Goal: Task Accomplishment & Management: Use online tool/utility

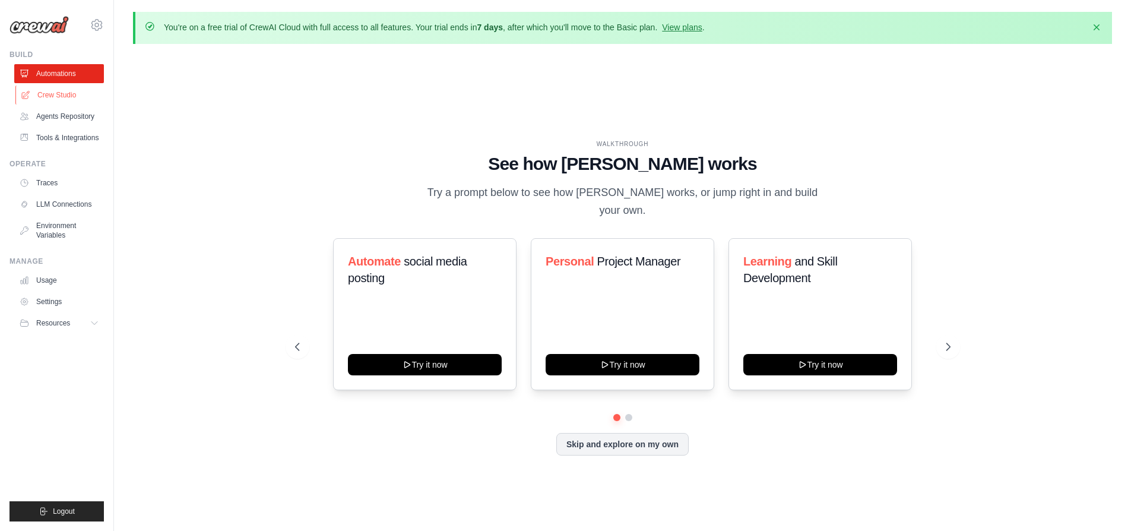
click at [69, 98] on link "Crew Studio" at bounding box center [60, 94] width 90 height 19
click at [71, 101] on link "Crew Studio" at bounding box center [60, 94] width 90 height 19
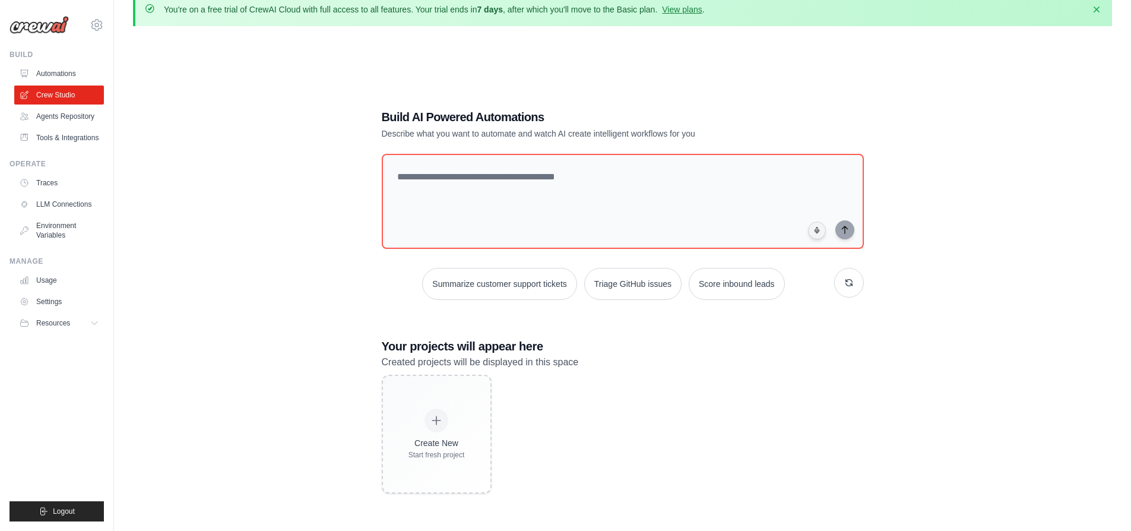
scroll to position [46, 0]
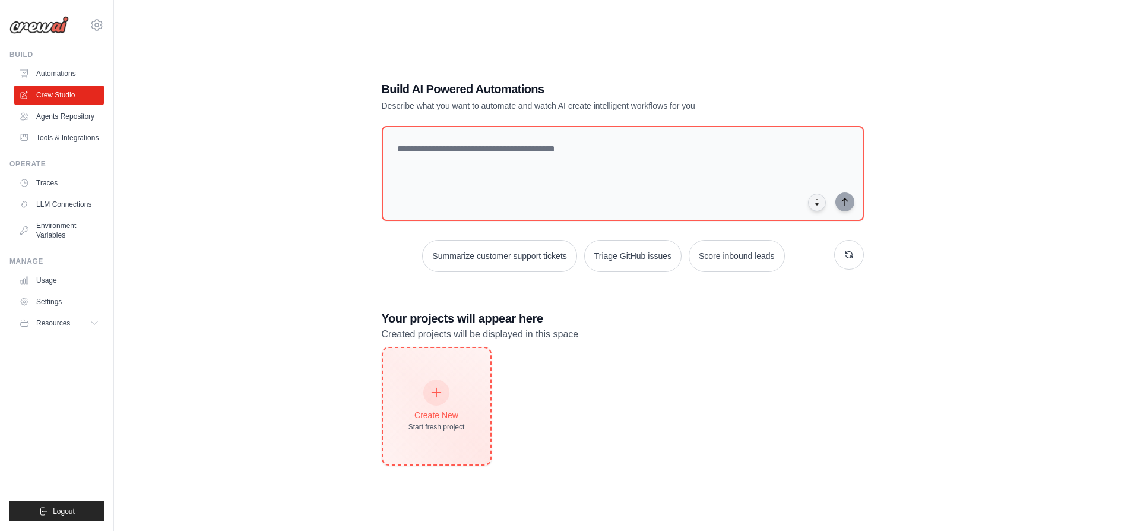
click at [432, 386] on icon at bounding box center [436, 392] width 13 height 13
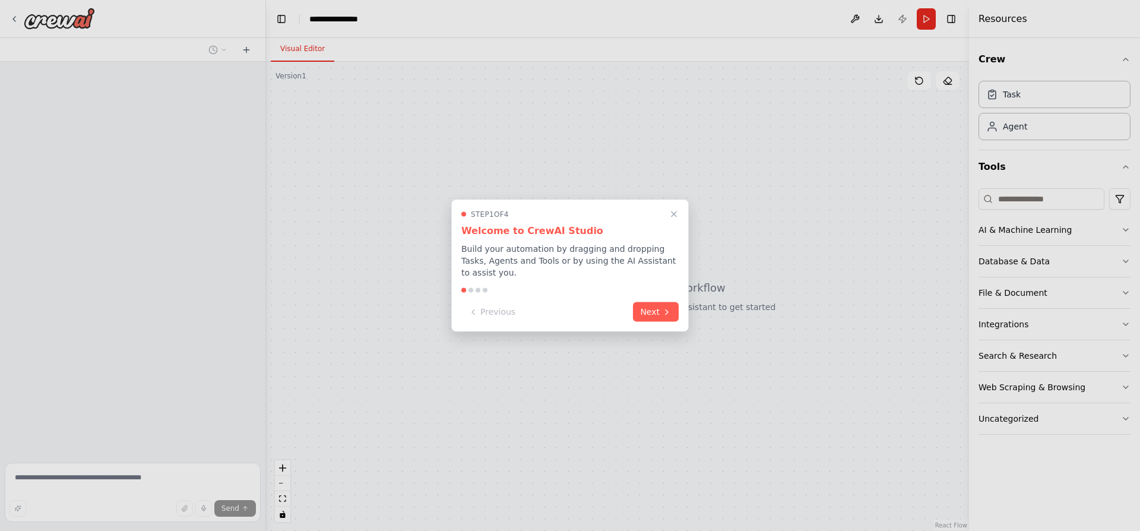
click at [620, 336] on div at bounding box center [570, 265] width 1140 height 531
click at [644, 305] on button "Next" at bounding box center [656, 311] width 46 height 20
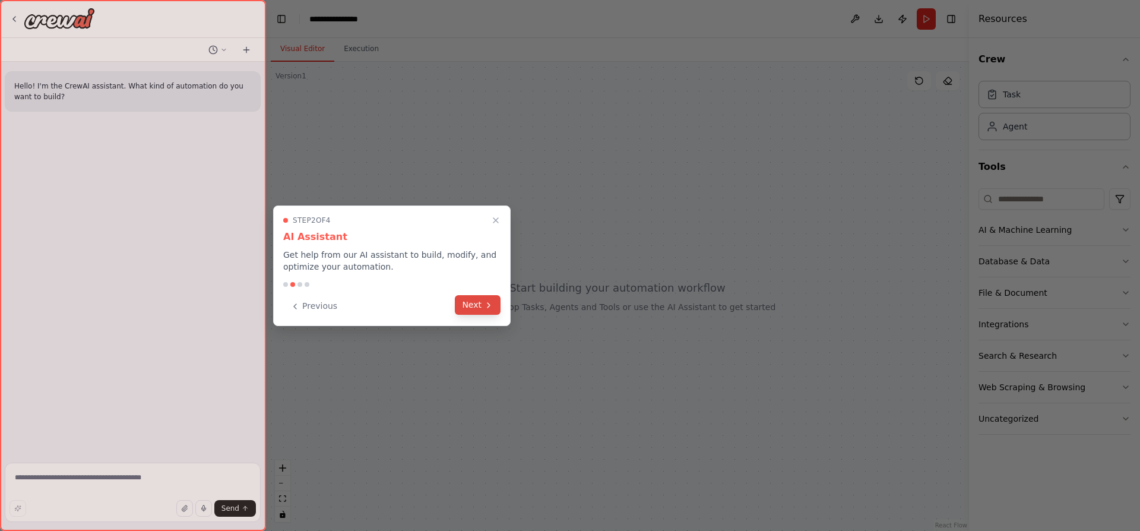
click at [486, 307] on icon at bounding box center [488, 304] width 9 height 9
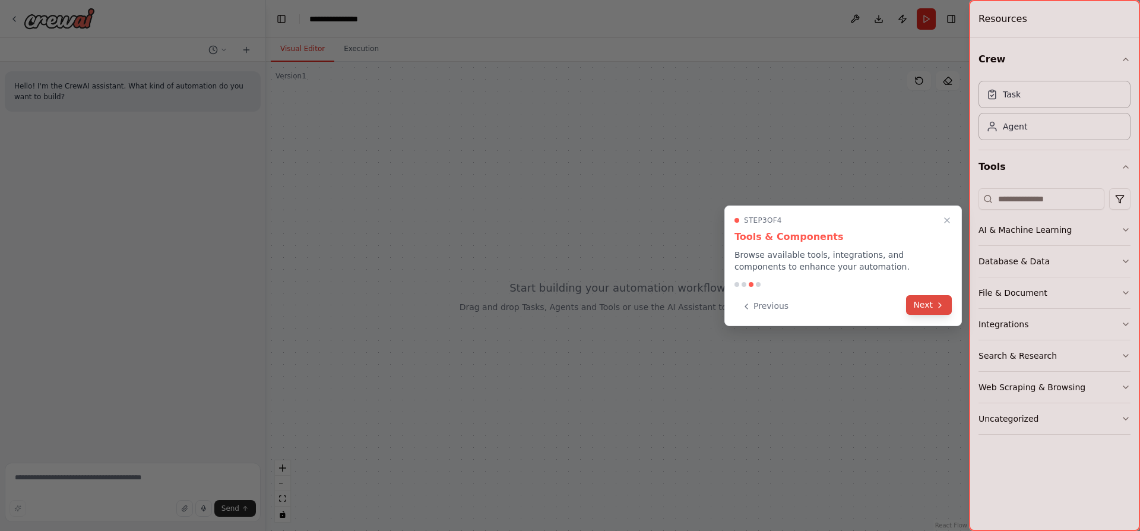
click at [932, 306] on button "Next" at bounding box center [929, 305] width 46 height 20
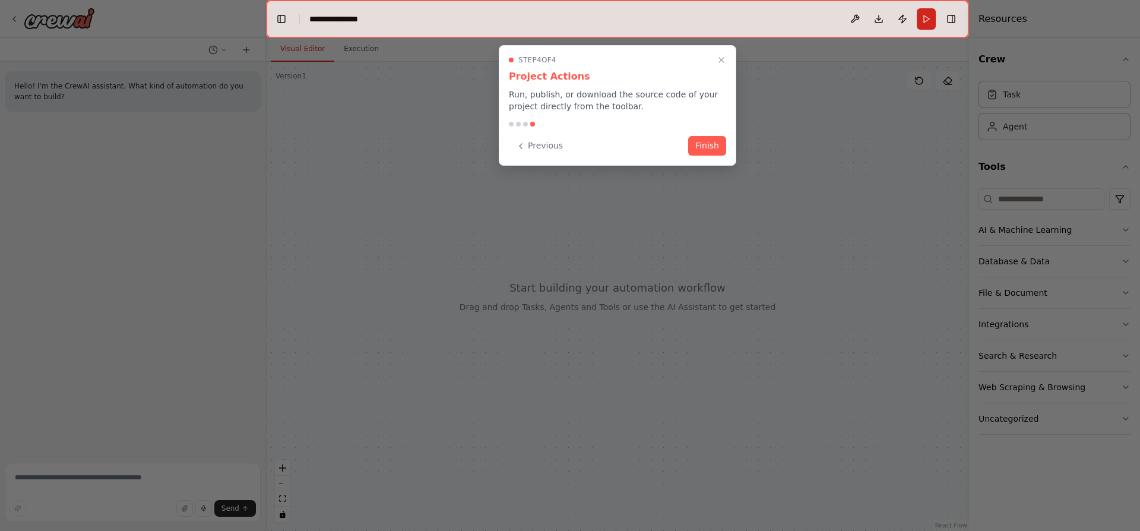
click at [726, 140] on div "Step 4 of 4 Project Actions Run, publish, or download the source code of your p…" at bounding box center [617, 105] width 237 height 121
click at [702, 144] on button "Finish" at bounding box center [707, 145] width 38 height 20
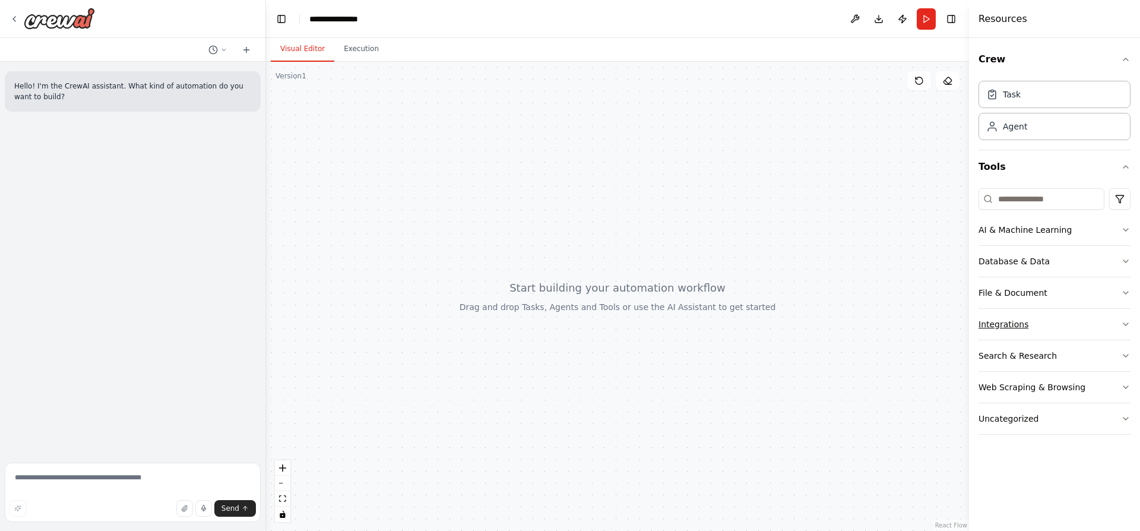
click at [1051, 334] on button "Integrations" at bounding box center [1054, 324] width 152 height 31
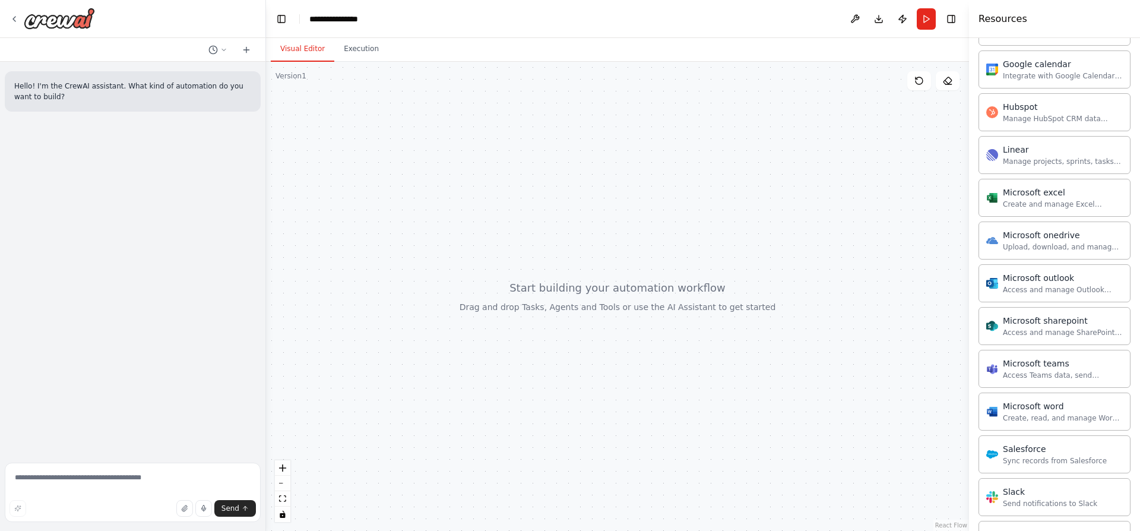
scroll to position [616, 0]
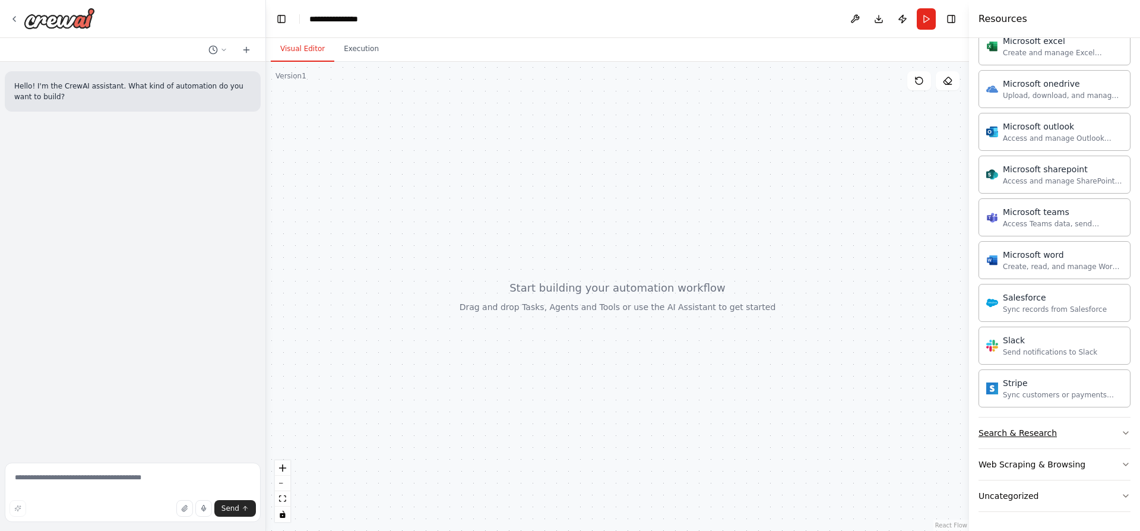
click at [1062, 431] on button "Search & Research" at bounding box center [1054, 432] width 152 height 31
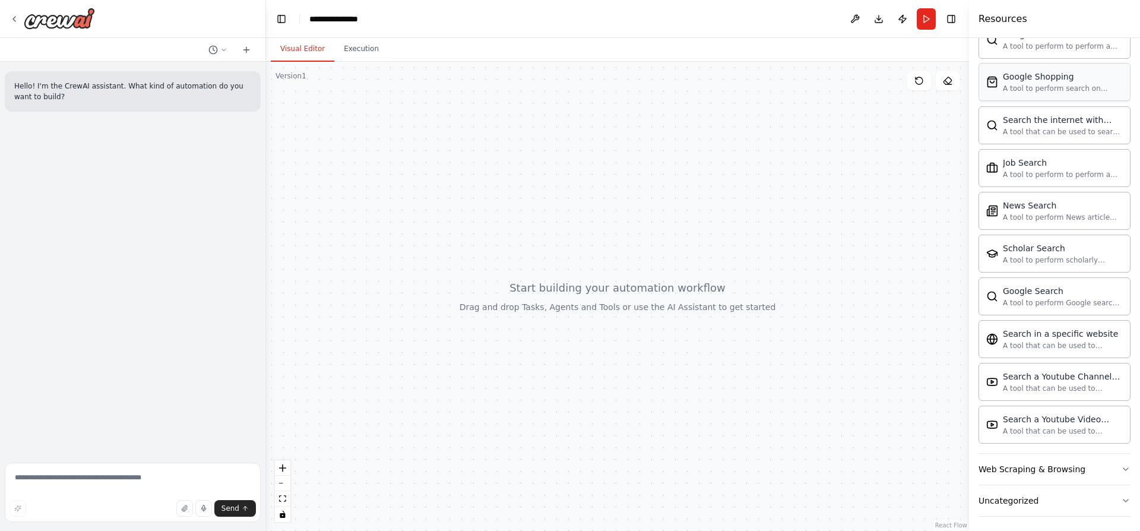
scroll to position [1224, 0]
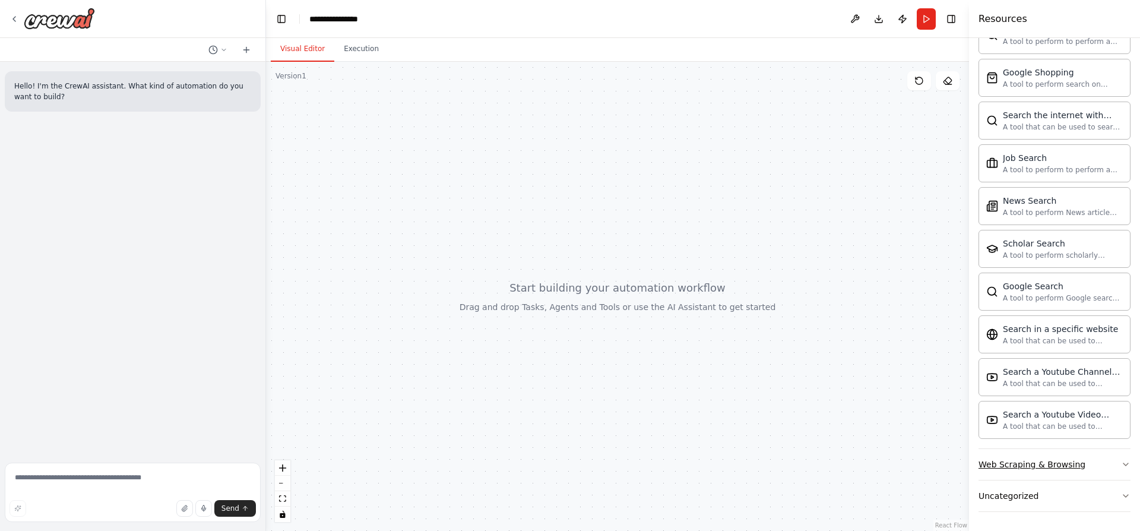
click at [1102, 473] on button "Web Scraping & Browsing" at bounding box center [1054, 464] width 152 height 31
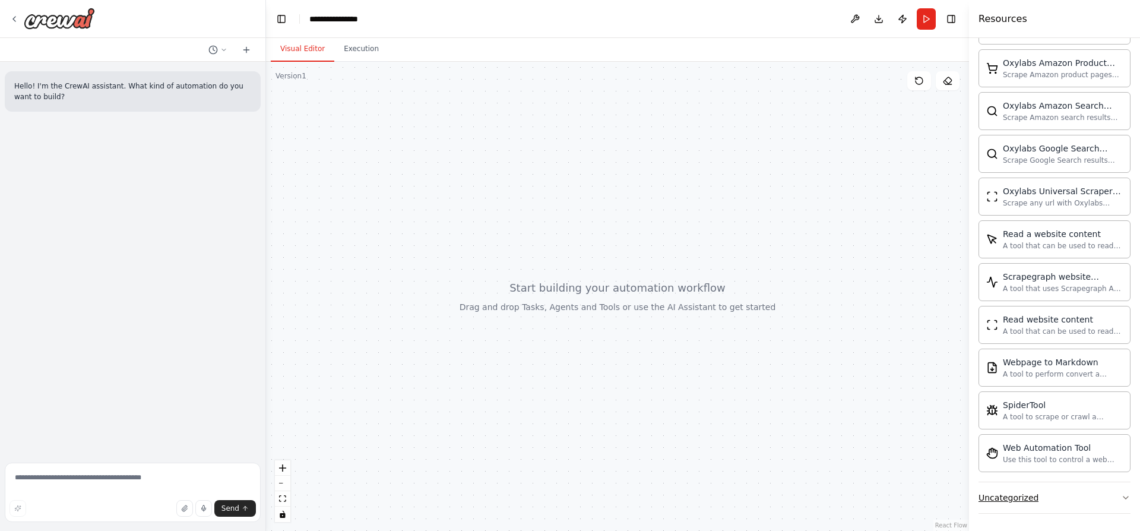
scroll to position [1875, 0]
click at [1069, 452] on div "Use this tool to control a web browser and interact with websites using natural…" at bounding box center [1063, 456] width 120 height 9
click at [1068, 452] on div "Use this tool to control a web browser and interact with websites using natural…" at bounding box center [1063, 456] width 120 height 9
click at [1064, 489] on button "Uncategorized" at bounding box center [1054, 495] width 152 height 31
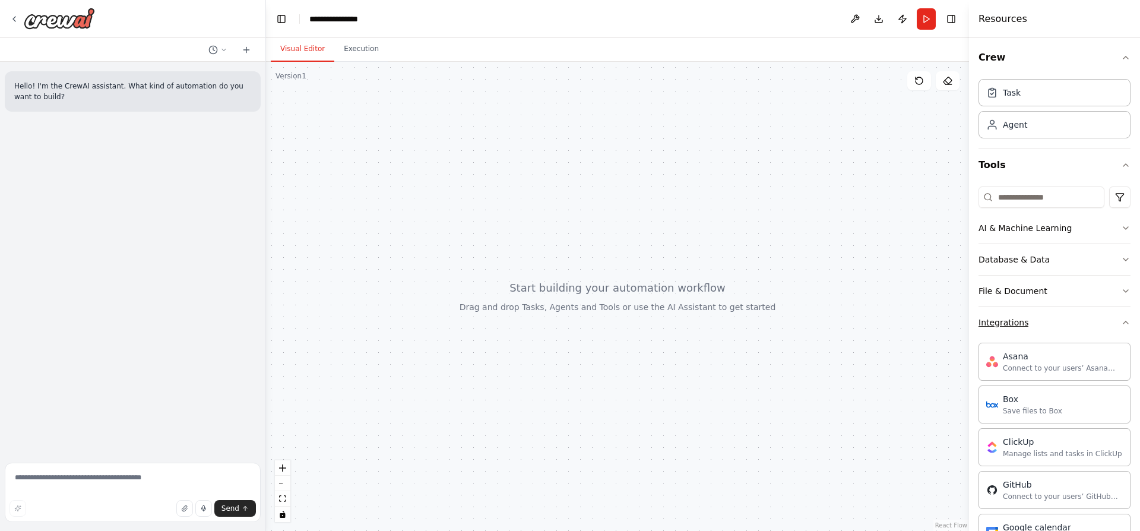
scroll to position [0, 0]
click at [1021, 227] on div "AI & Machine Learning" at bounding box center [1024, 230] width 93 height 12
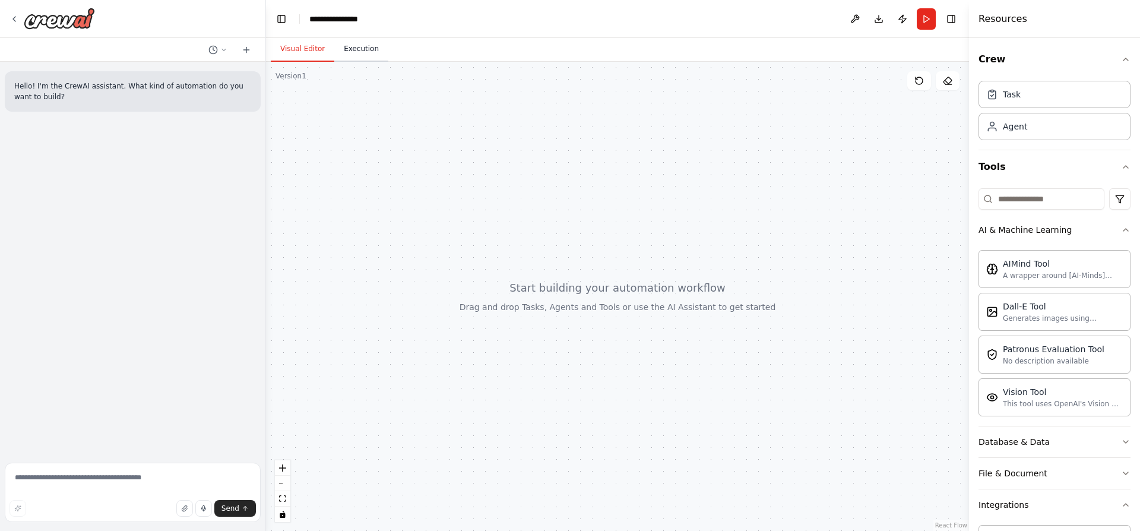
click at [366, 55] on button "Execution" at bounding box center [361, 49] width 54 height 25
click at [291, 53] on button "Visual Editor" at bounding box center [303, 49] width 64 height 25
click at [167, 496] on textarea at bounding box center [133, 492] width 256 height 59
click at [147, 474] on textarea at bounding box center [133, 492] width 256 height 59
click at [28, 478] on textarea "**********" at bounding box center [133, 492] width 256 height 59
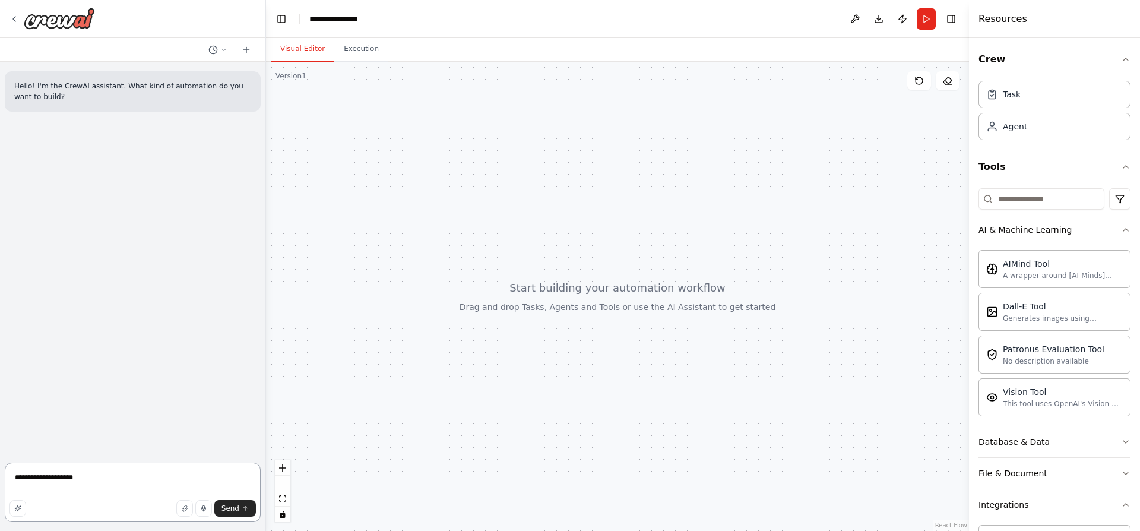
click at [28, 478] on textarea "**********" at bounding box center [133, 492] width 256 height 59
drag, startPoint x: 59, startPoint y: 475, endPoint x: 0, endPoint y: 467, distance: 59.3
click at [0, 467] on div "**********" at bounding box center [133, 265] width 266 height 531
type textarea "**********"
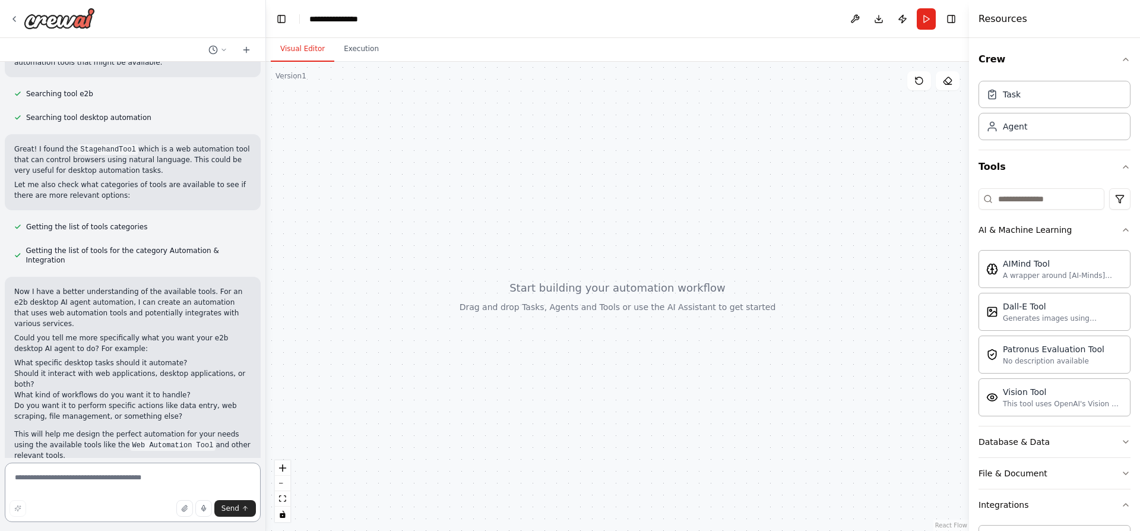
scroll to position [235, 0]
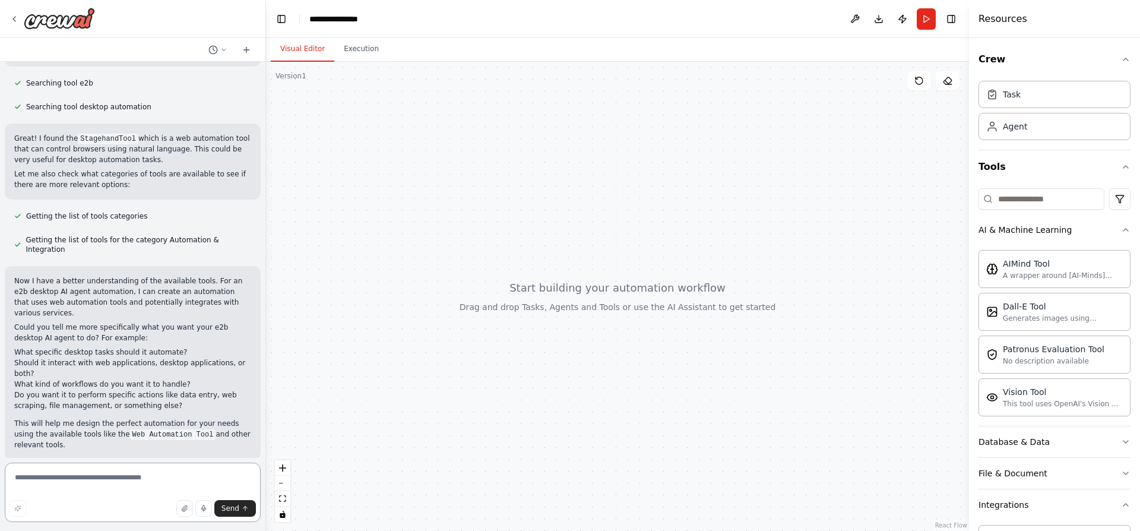
click at [108, 477] on textarea at bounding box center [133, 492] width 256 height 59
type textarea "**********"
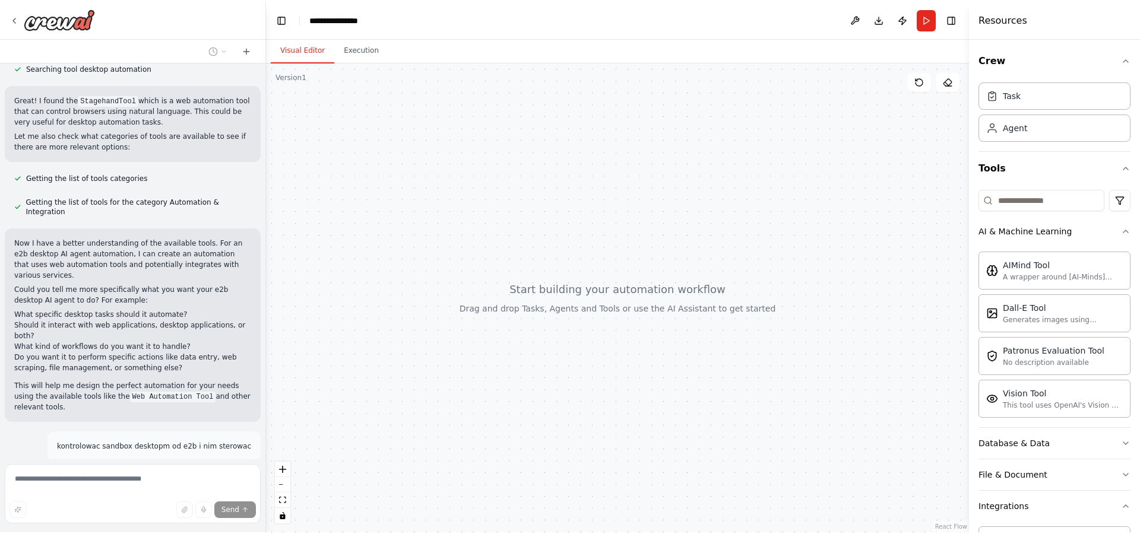
scroll to position [321, 0]
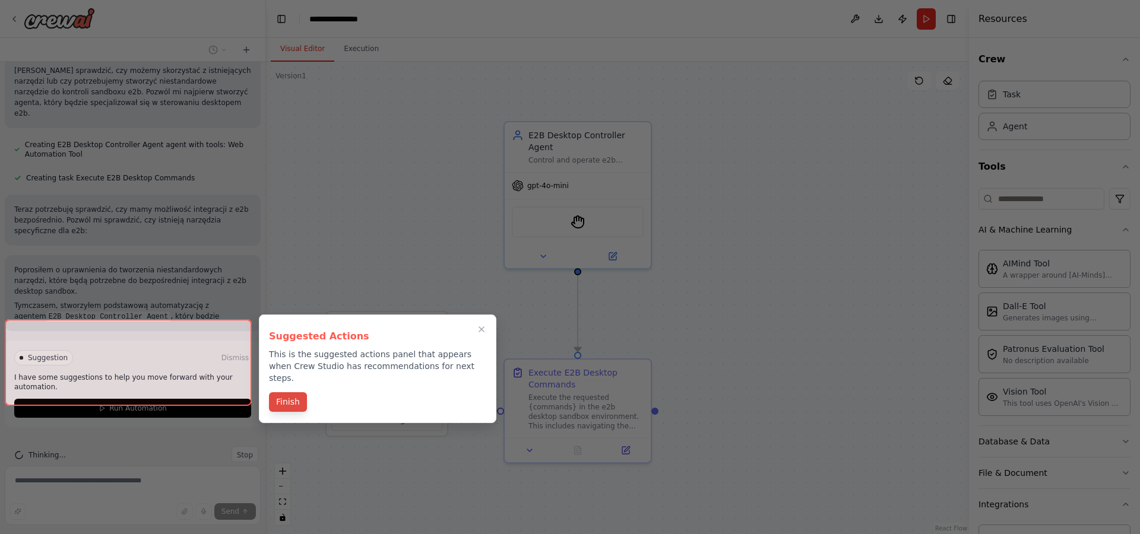
click at [289, 392] on button "Finish" at bounding box center [288, 402] width 38 height 20
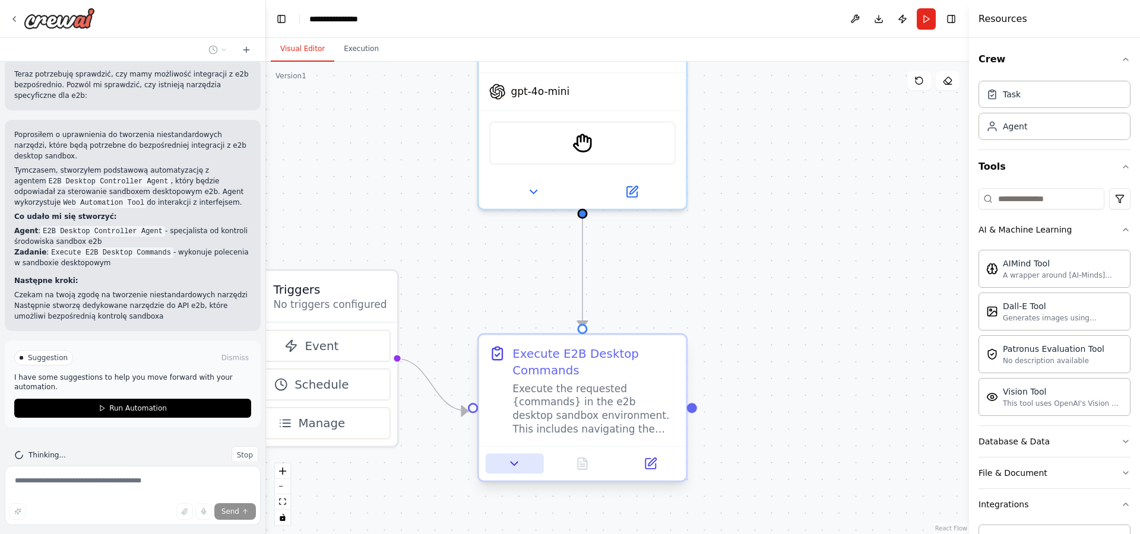
click at [521, 470] on icon at bounding box center [515, 464] width 14 height 14
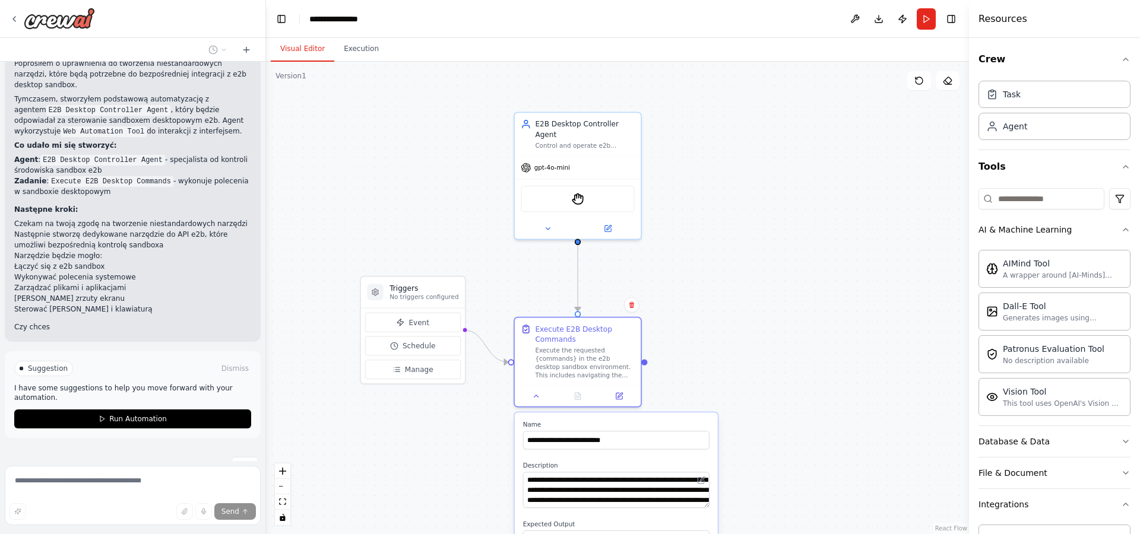
scroll to position [1053, 0]
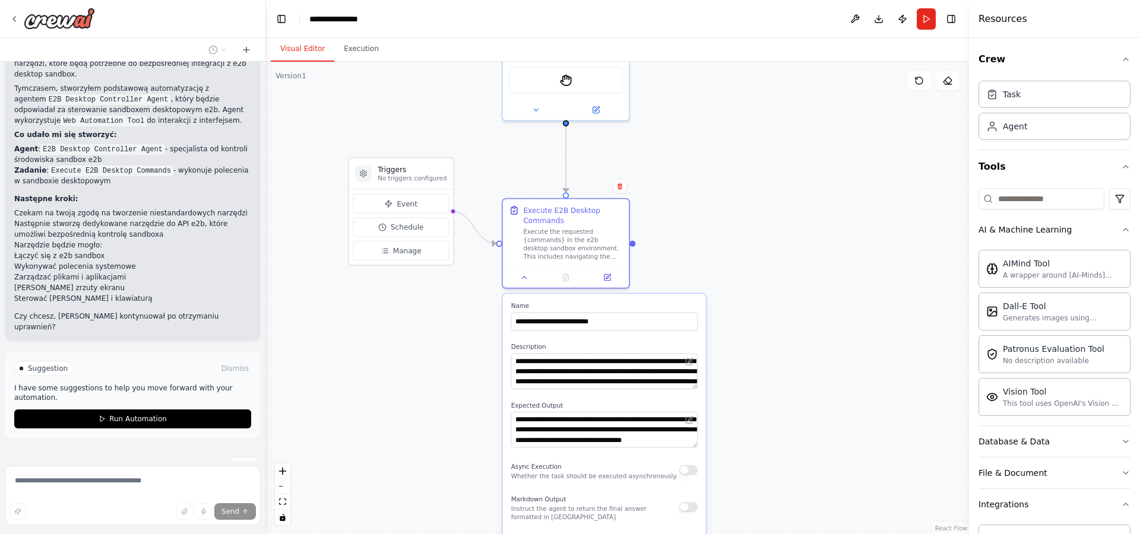
drag, startPoint x: 737, startPoint y: 336, endPoint x: 722, endPoint y: 185, distance: 151.6
click at [722, 185] on div ".deletable-edge-delete-btn { width: 20px; height: 20px; border: 0px solid #ffff…" at bounding box center [617, 298] width 703 height 473
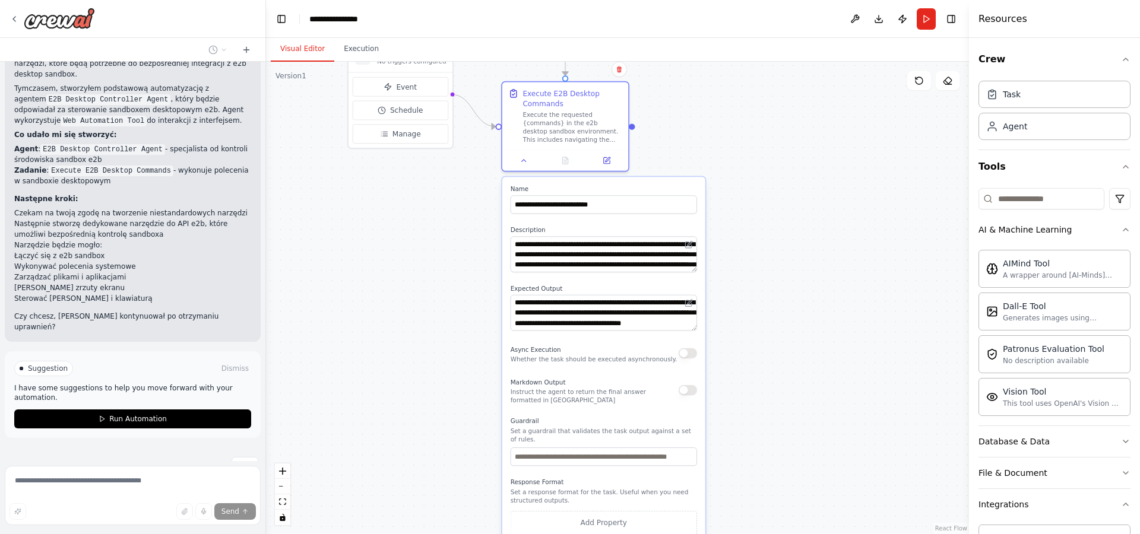
drag, startPoint x: 783, startPoint y: 456, endPoint x: 783, endPoint y: 340, distance: 115.8
click at [783, 340] on div ".deletable-edge-delete-btn { width: 20px; height: 20px; border: 0px solid #ffff…" at bounding box center [617, 298] width 703 height 473
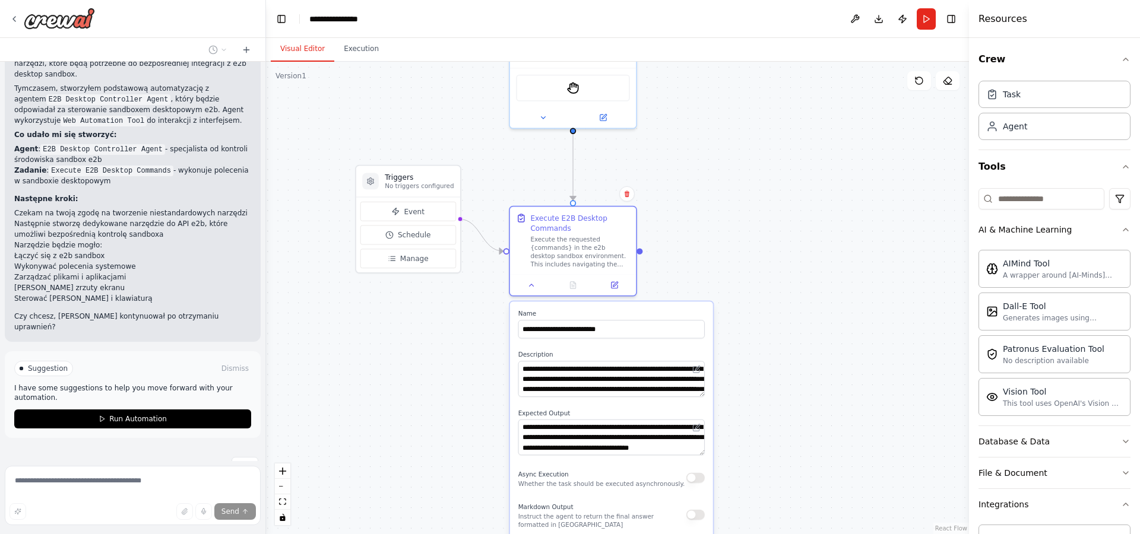
drag, startPoint x: 766, startPoint y: 407, endPoint x: 774, endPoint y: 531, distance: 124.9
click at [774, 530] on div ".deletable-edge-delete-btn { width: 20px; height: 20px; border: 0px solid #ffff…" at bounding box center [617, 298] width 703 height 473
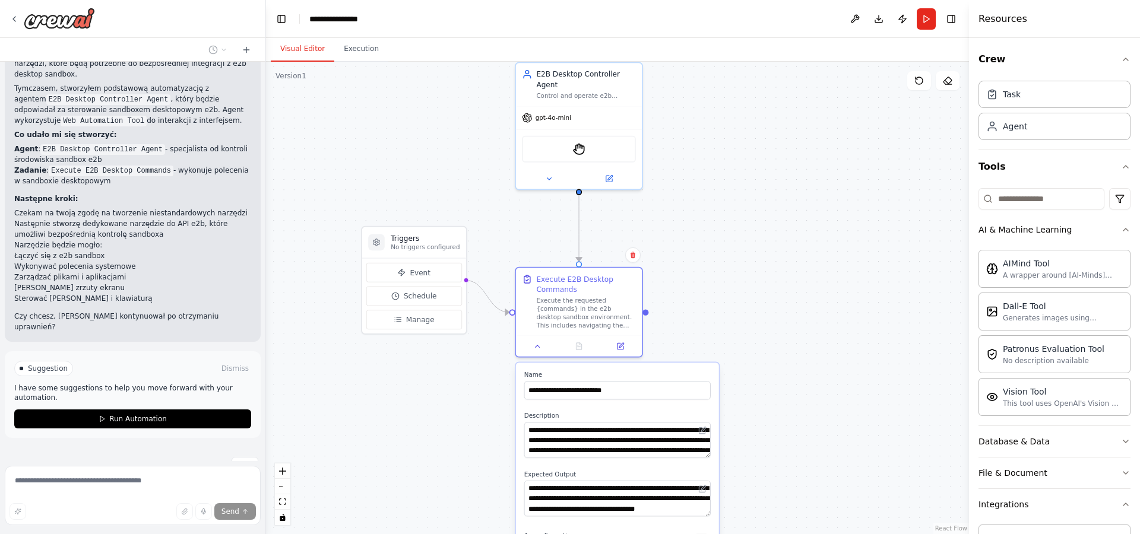
drag, startPoint x: 455, startPoint y: 313, endPoint x: 461, endPoint y: 384, distance: 70.3
click at [461, 384] on div ".deletable-edge-delete-btn { width: 20px; height: 20px; border: 0px solid #ffff…" at bounding box center [617, 298] width 703 height 473
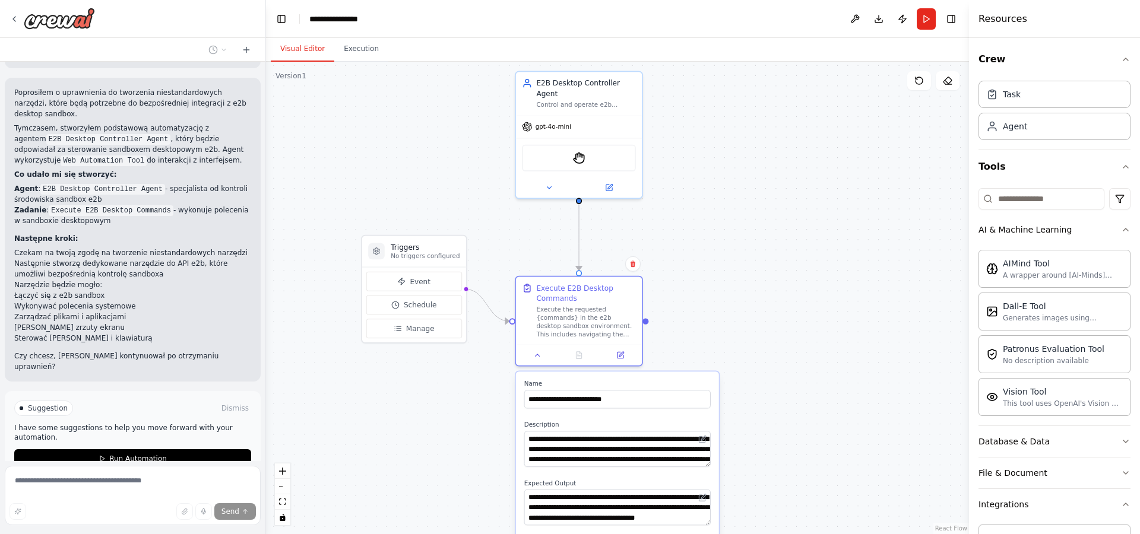
scroll to position [987, 0]
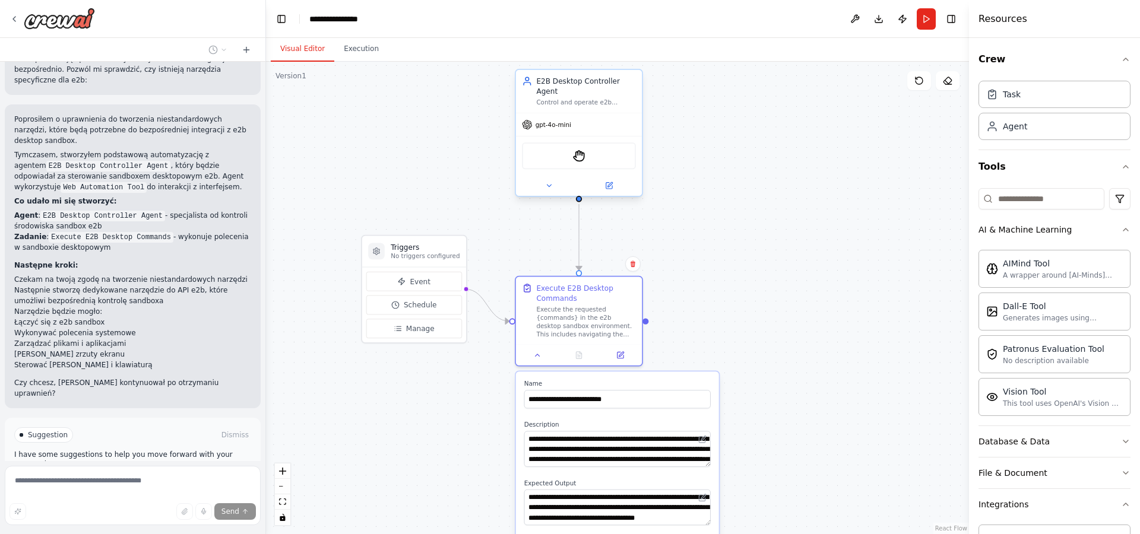
click at [561, 130] on div "gpt-4o-mini" at bounding box center [579, 124] width 126 height 23
click at [561, 128] on span "gpt-4o-mini" at bounding box center [554, 125] width 36 height 8
click at [547, 186] on icon at bounding box center [549, 186] width 8 height 8
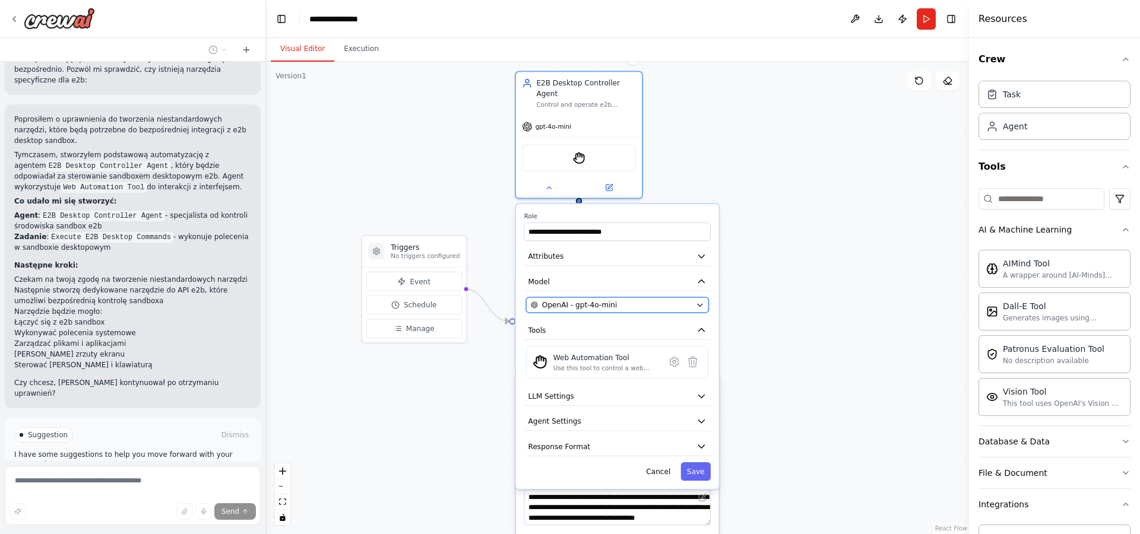
click at [610, 312] on button "OpenAI - gpt-4o-mini" at bounding box center [617, 304] width 182 height 15
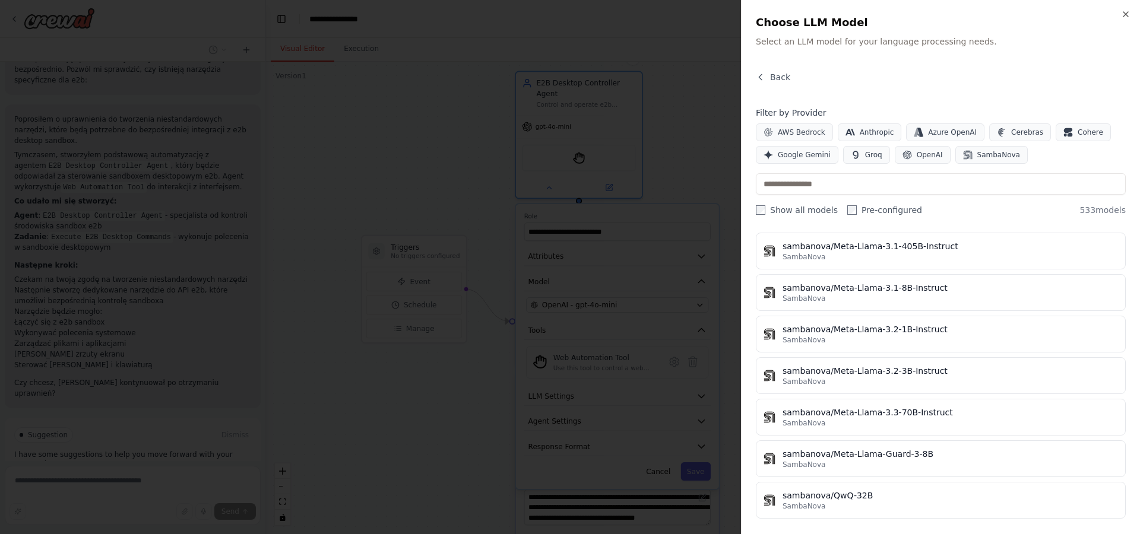
scroll to position [21943, 0]
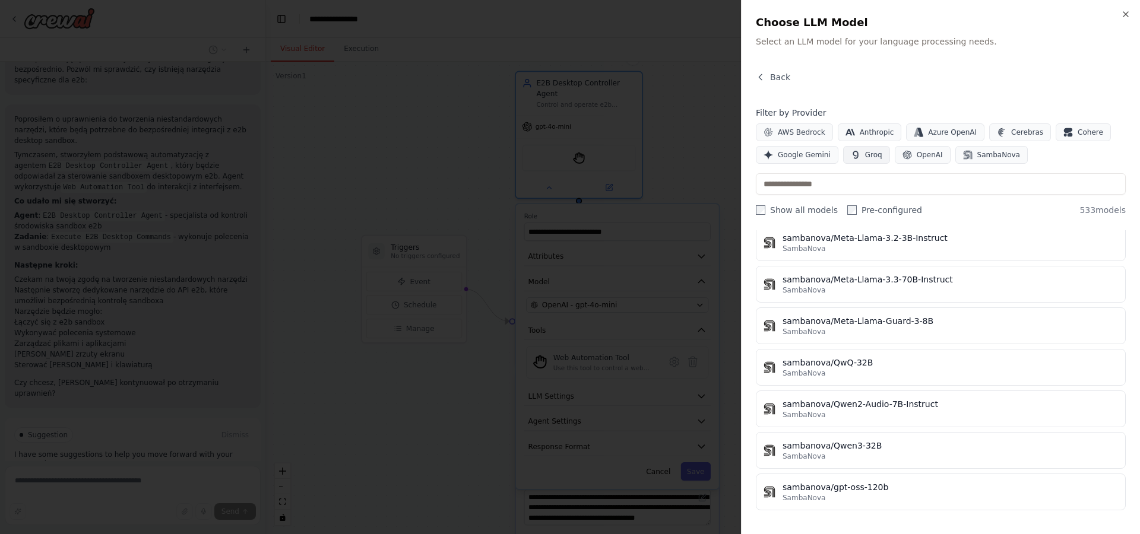
click at [865, 159] on span "Groq" at bounding box center [873, 154] width 17 height 9
click at [865, 155] on span "Groq" at bounding box center [873, 154] width 17 height 9
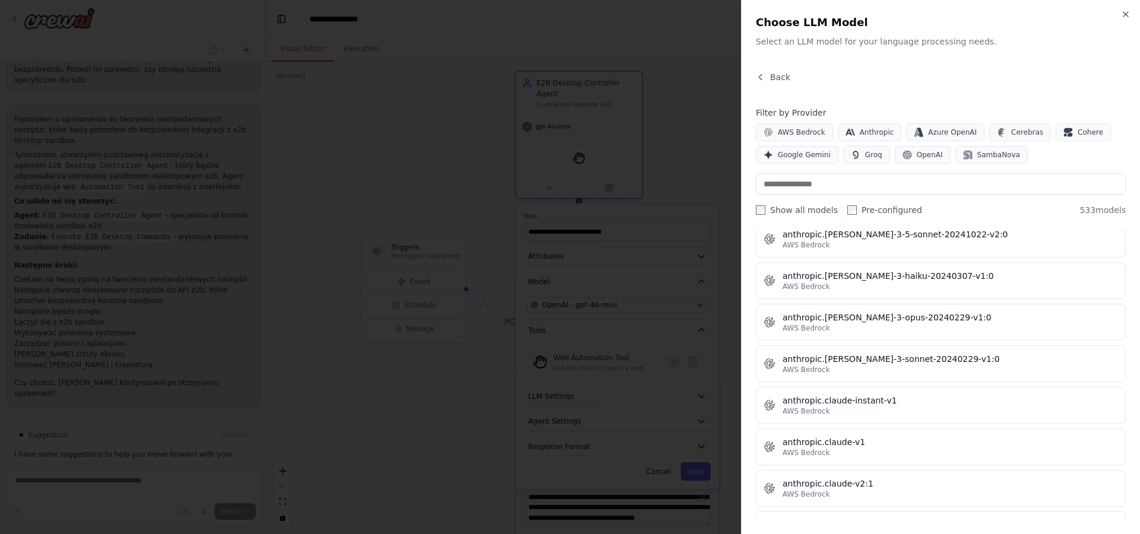
click at [854, 199] on div "Filter by Provider AWS Bedrock Anthropic Azure OpenAI Cerebras Cohere Google Ge…" at bounding box center [941, 161] width 370 height 109
click at [852, 207] on label "Pre-configured" at bounding box center [884, 210] width 75 height 12
click at [781, 212] on label "Show all models" at bounding box center [797, 210] width 82 height 12
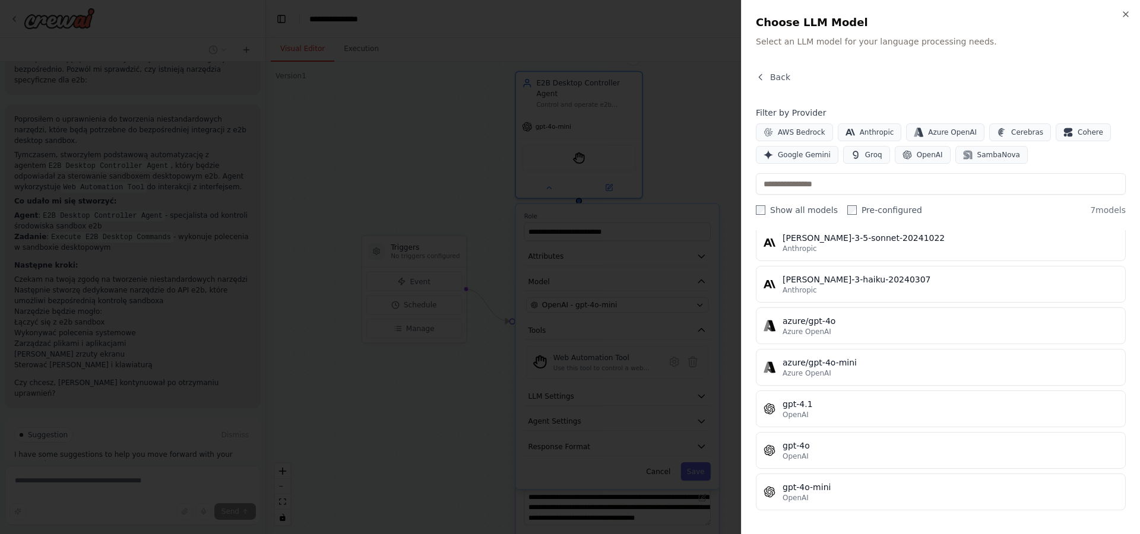
scroll to position [44, 0]
click at [847, 160] on button "Groq" at bounding box center [866, 155] width 47 height 18
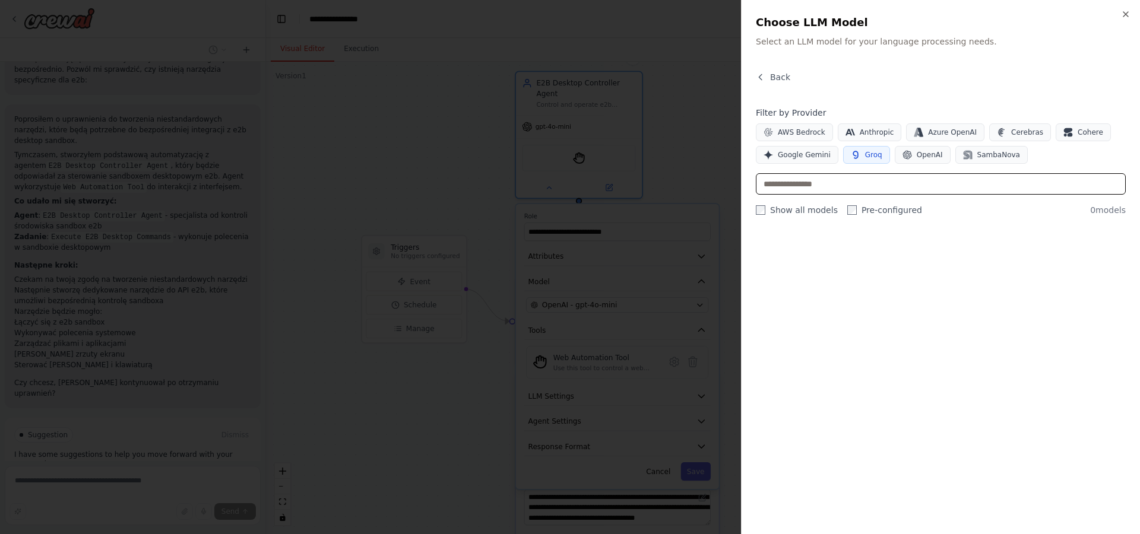
click at [874, 177] on input "text" at bounding box center [941, 183] width 370 height 21
click at [873, 154] on span "Groq" at bounding box center [873, 154] width 17 height 9
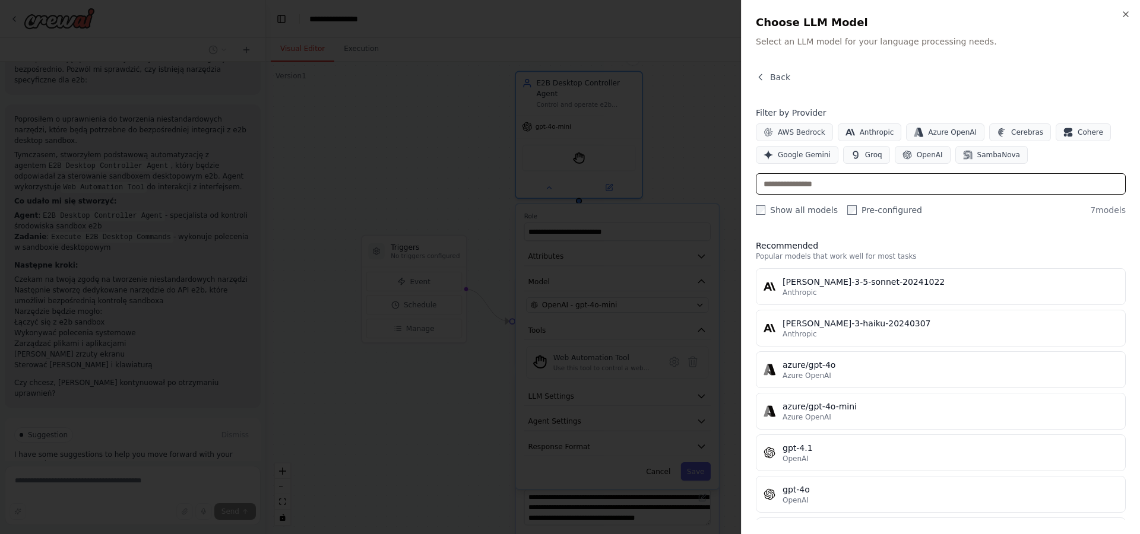
click at [876, 177] on input "text" at bounding box center [941, 183] width 370 height 21
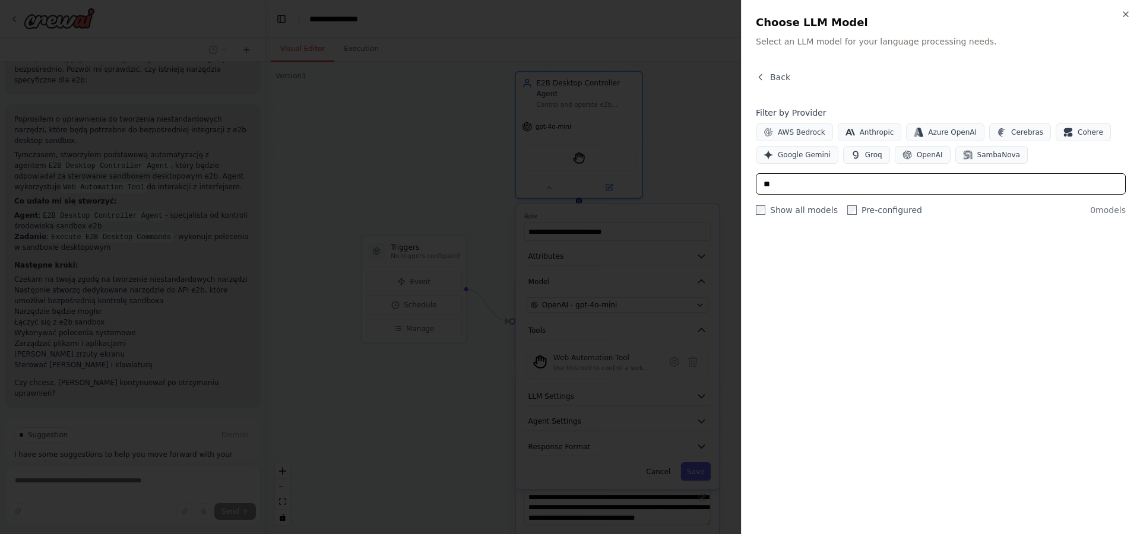
type input "*"
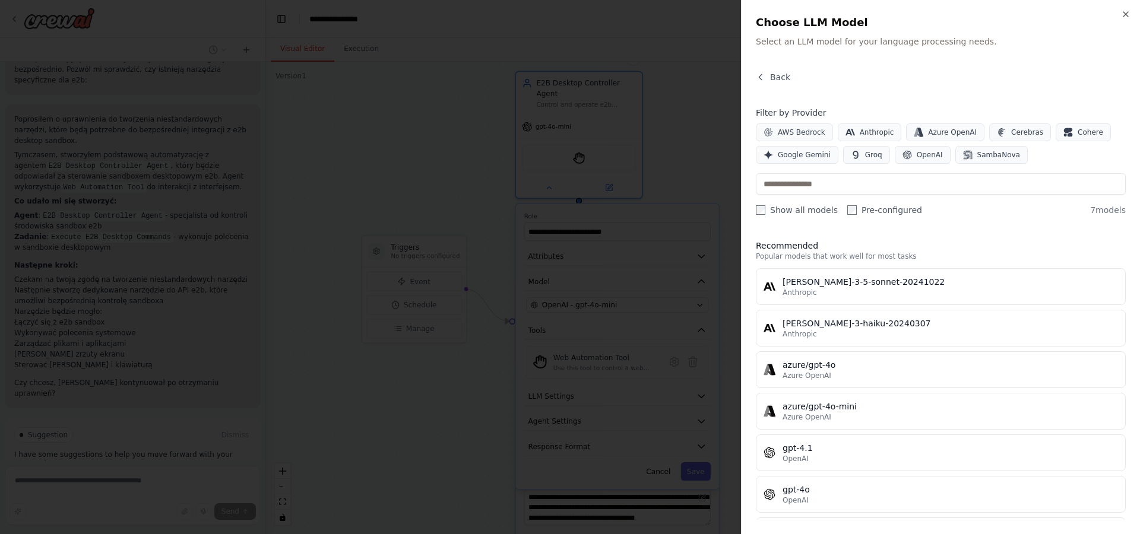
click at [835, 146] on div "AWS Bedrock Anthropic Azure OpenAI Cerebras Cohere Google Gemini Groq OpenAI Sa…" at bounding box center [941, 143] width 370 height 40
click at [858, 160] on button "Groq" at bounding box center [866, 155] width 47 height 18
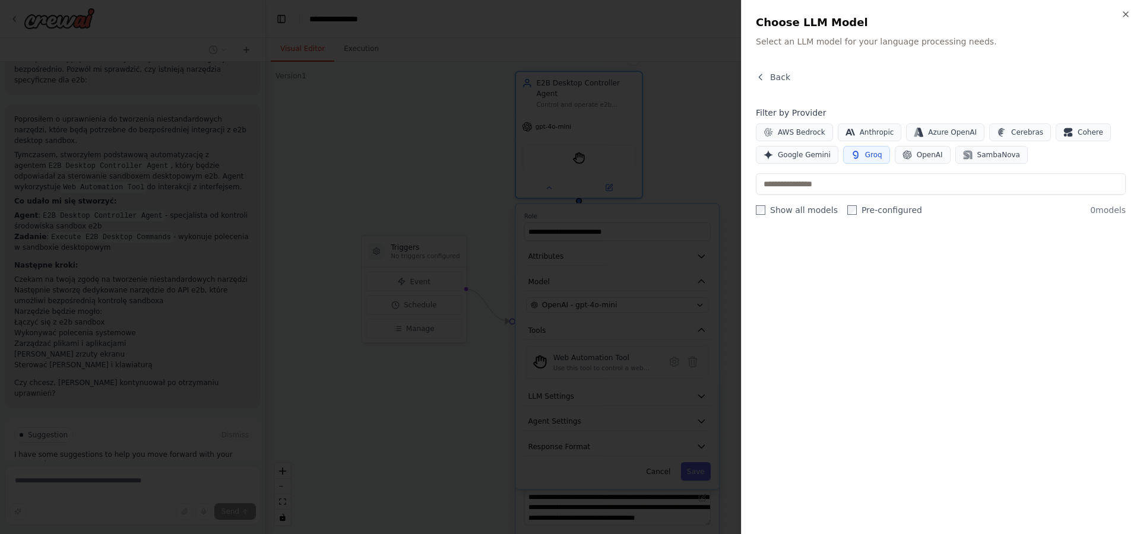
click at [857, 160] on button "Groq" at bounding box center [866, 155] width 47 height 18
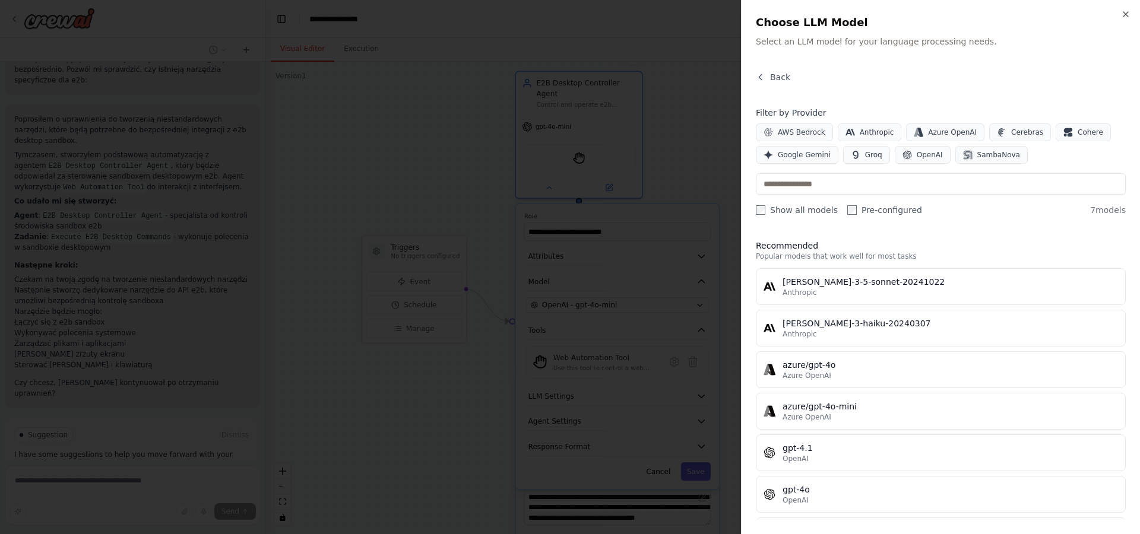
click at [850, 215] on div "Back Filter by Provider AWS Bedrock Anthropic Azure OpenAI Cerebras Cohere Goog…" at bounding box center [941, 295] width 370 height 449
click at [787, 211] on label "Show all models" at bounding box center [797, 210] width 82 height 12
click at [856, 157] on button "Groq" at bounding box center [866, 155] width 47 height 18
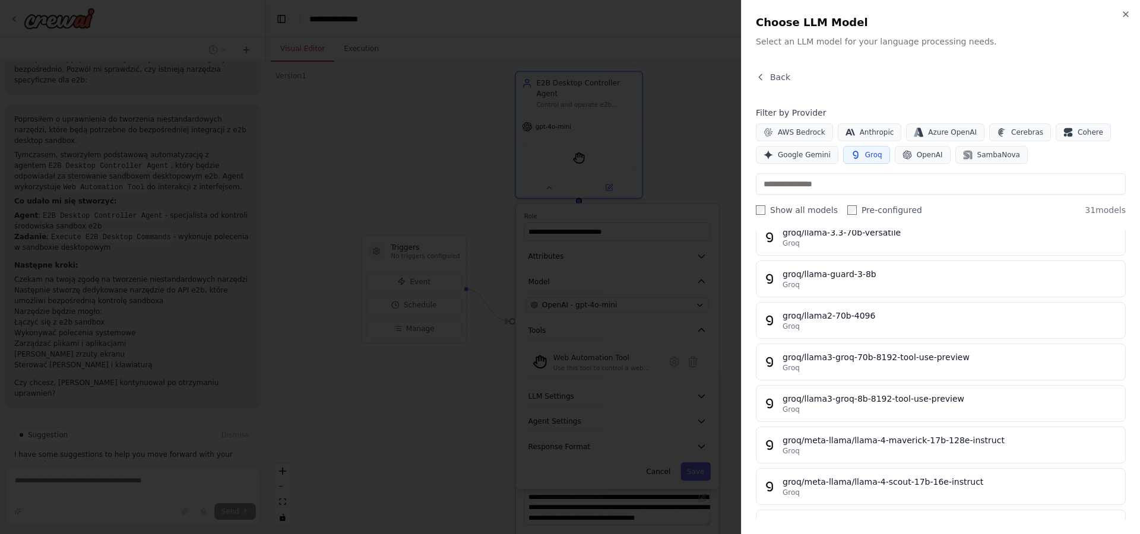
scroll to position [629, 0]
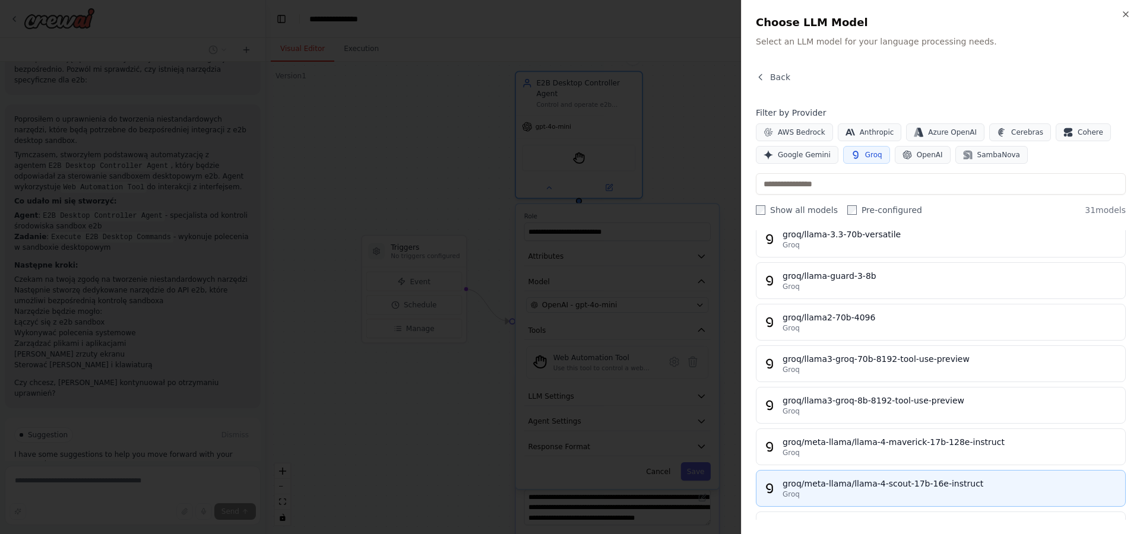
click at [945, 490] on div "Groq" at bounding box center [950, 494] width 335 height 9
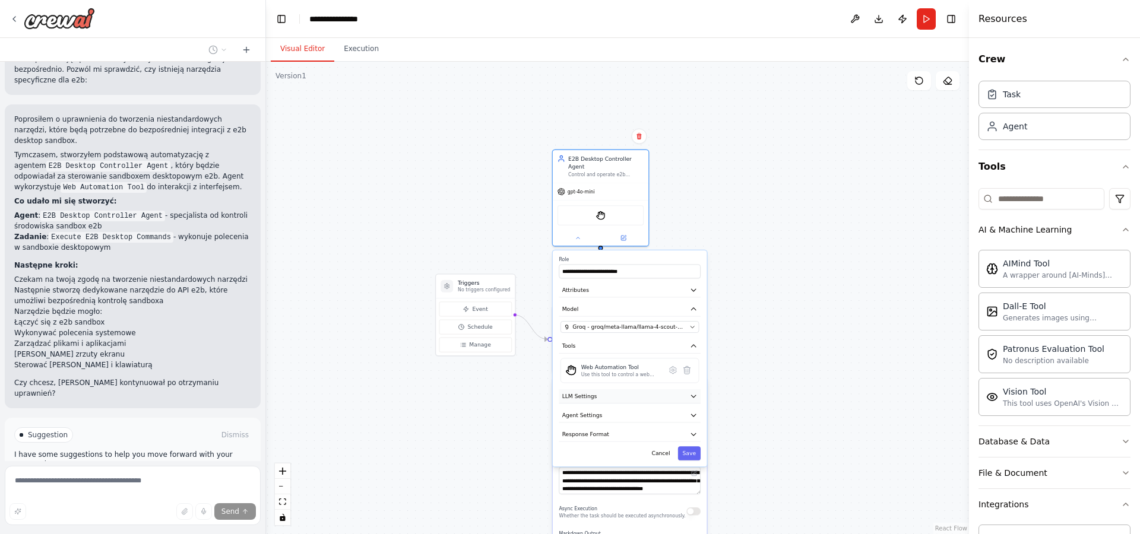
click at [667, 397] on button "LLM Settings" at bounding box center [630, 396] width 142 height 14
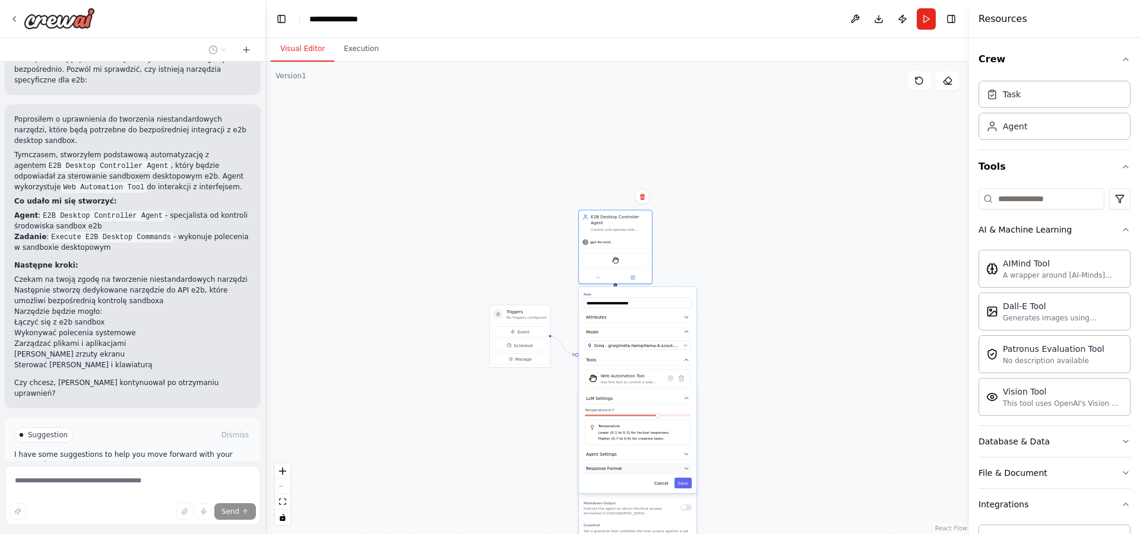
click at [645, 464] on button "Response Format" at bounding box center [638, 469] width 108 height 11
click at [648, 455] on button "Agent Settings" at bounding box center [638, 454] width 108 height 11
click at [753, 362] on div ".deletable-edge-delete-btn { width: 20px; height: 20px; border: 0px solid #ffff…" at bounding box center [617, 298] width 703 height 473
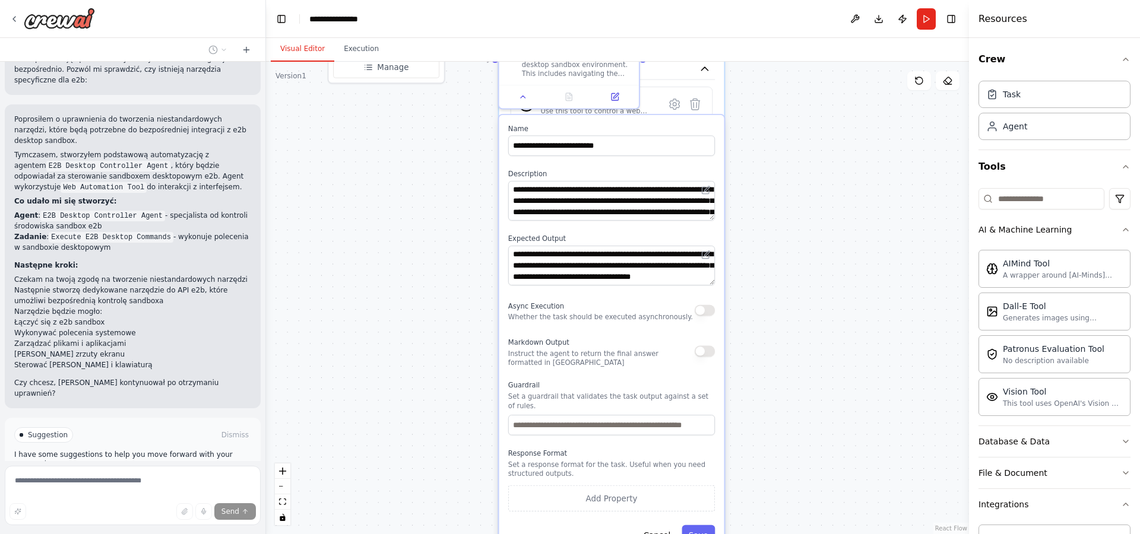
drag, startPoint x: 764, startPoint y: 365, endPoint x: 718, endPoint y: 44, distance: 324.4
click at [718, 44] on div "Visual Editor Execution Version 1 Show Tools Hide Agents .deletable-edge-delete…" at bounding box center [617, 286] width 703 height 496
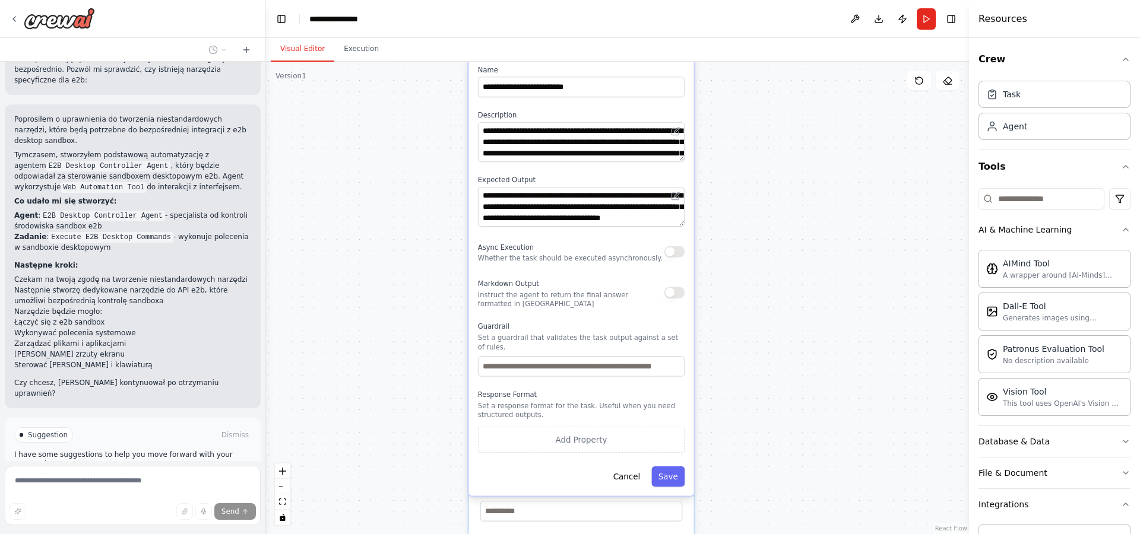
click at [135, 481] on span "Run Automation" at bounding box center [138, 485] width 58 height 9
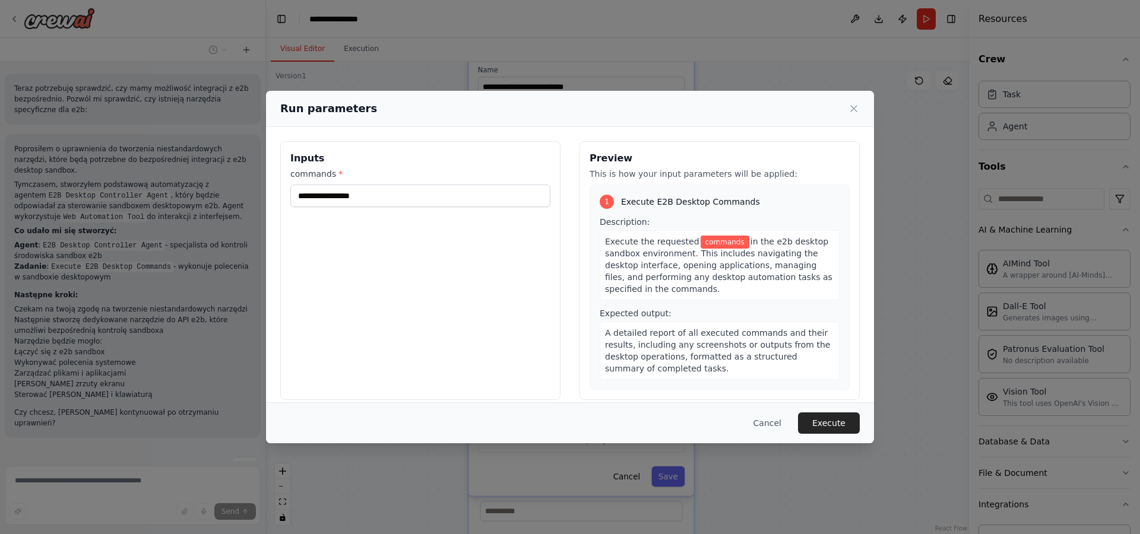
click at [451, 178] on label "commands *" at bounding box center [420, 174] width 260 height 12
click at [451, 185] on input "commands *" at bounding box center [420, 196] width 260 height 23
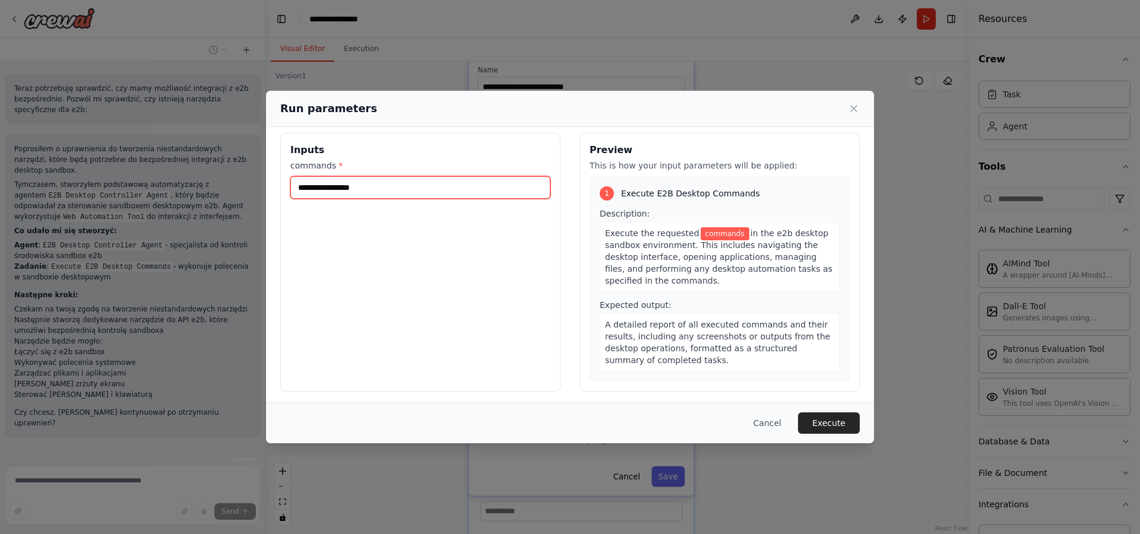
scroll to position [12, 0]
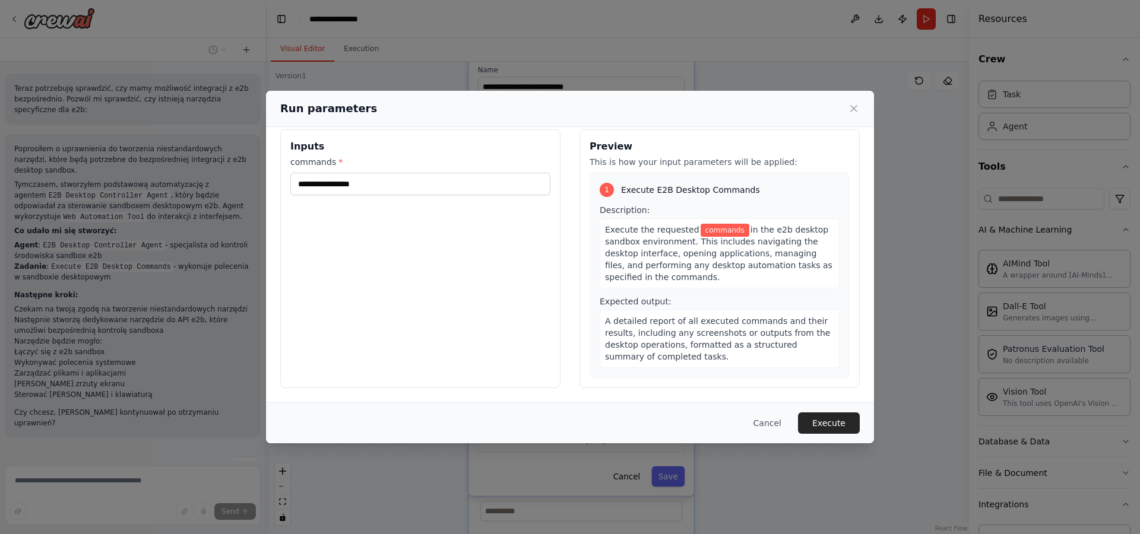
click at [263, 3] on div "Run parameters Inputs commands * Preview This is how your input parameters will…" at bounding box center [570, 267] width 1140 height 534
